Goal: Find specific page/section: Find specific page/section

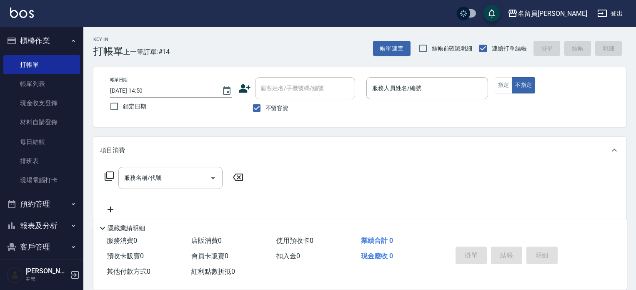
scroll to position [4, 0]
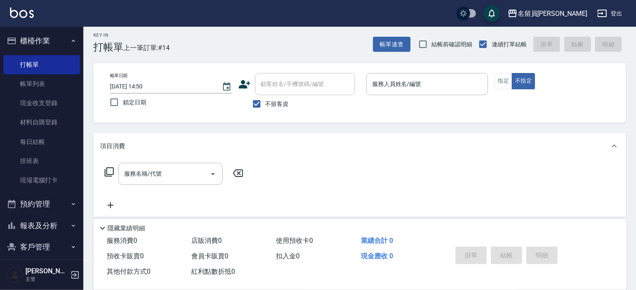
drag, startPoint x: 0, startPoint y: 0, endPoint x: 442, endPoint y: 166, distance: 472.0
click at [442, 166] on div "服務名稱/代號 服務名稱/代號" at bounding box center [359, 188] width 533 height 58
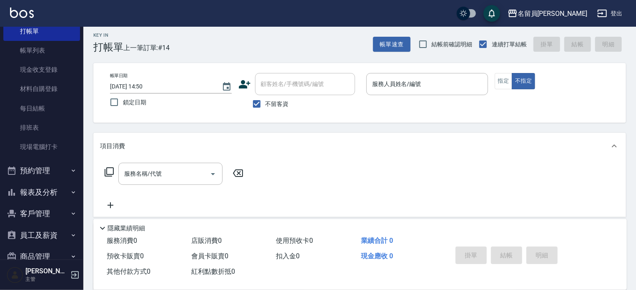
scroll to position [72, 0]
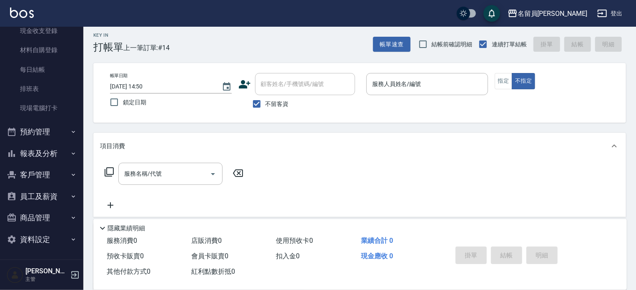
click at [34, 131] on button "預約管理" at bounding box center [41, 132] width 77 height 22
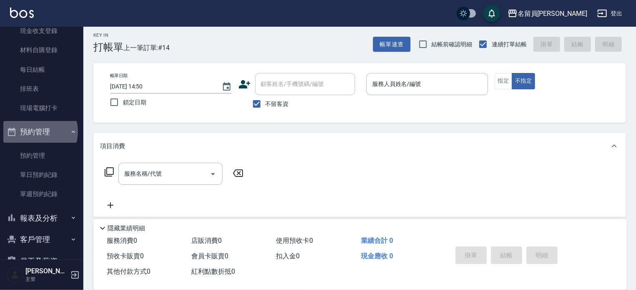
click at [34, 131] on button "預約管理" at bounding box center [41, 132] width 77 height 22
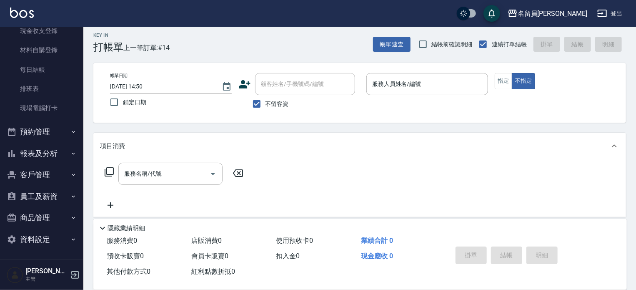
click at [37, 194] on button "員工及薪資" at bounding box center [41, 197] width 77 height 22
click at [41, 214] on button "商品管理" at bounding box center [41, 218] width 77 height 22
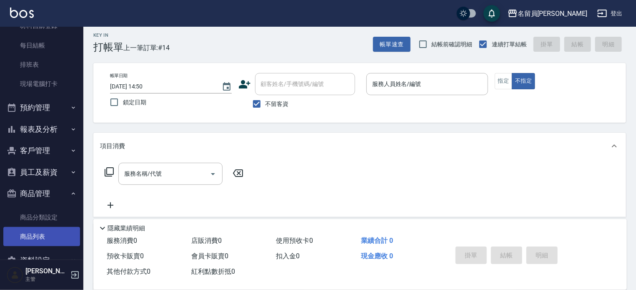
scroll to position [118, 0]
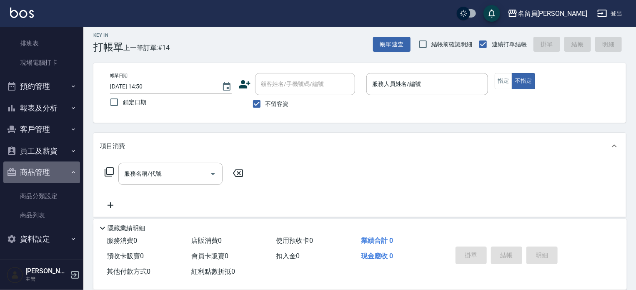
click at [46, 171] on button "商品管理" at bounding box center [41, 172] width 77 height 22
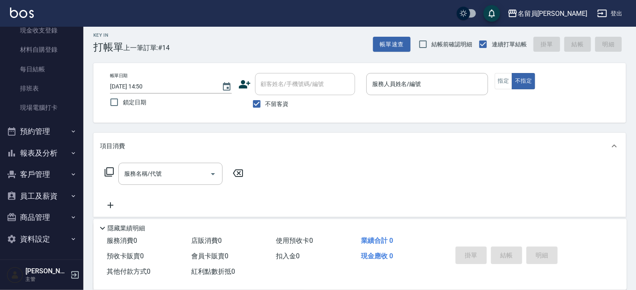
scroll to position [72, 0]
click at [28, 134] on button "預約管理" at bounding box center [41, 132] width 77 height 22
click at [37, 219] on button "報表及分析" at bounding box center [41, 218] width 77 height 22
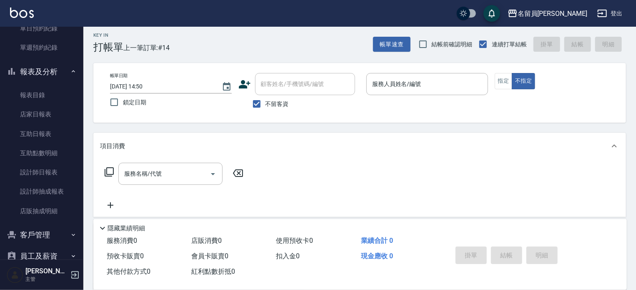
scroll to position [239, 0]
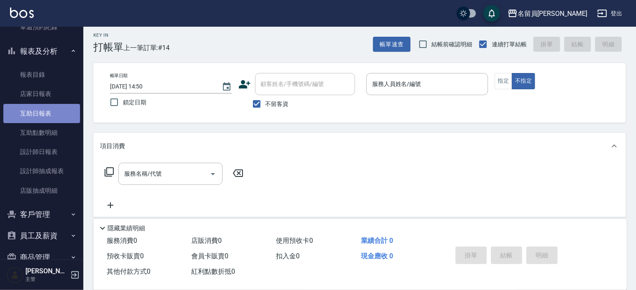
click at [45, 108] on link "互助日報表" at bounding box center [41, 113] width 77 height 19
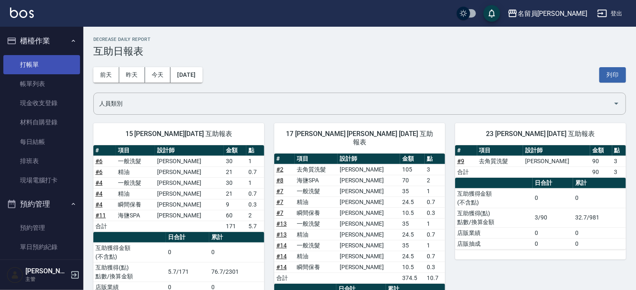
click at [38, 60] on link "打帳單" at bounding box center [41, 64] width 77 height 19
